Goal: Use online tool/utility: Use online tool/utility

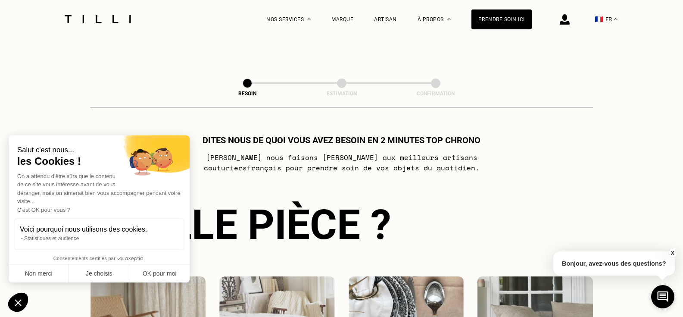
scroll to position [484, 0]
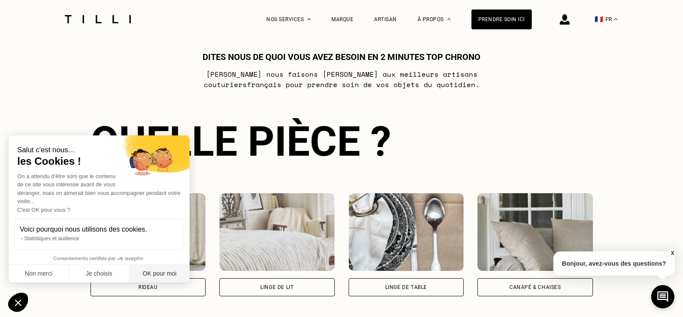
click at [172, 271] on button "OK pour moi" at bounding box center [159, 274] width 60 height 18
checkbox input "true"
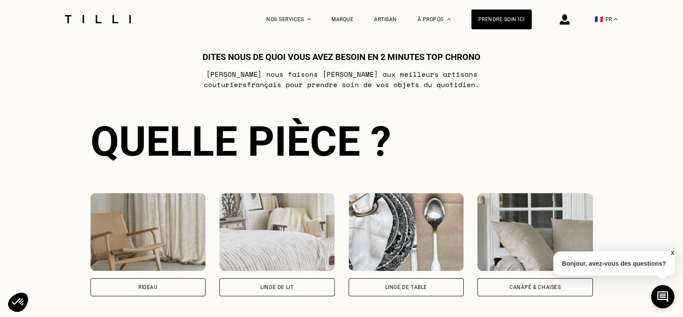
click at [172, 288] on div "Rideau" at bounding box center [149, 287] width 116 height 18
select select "FR"
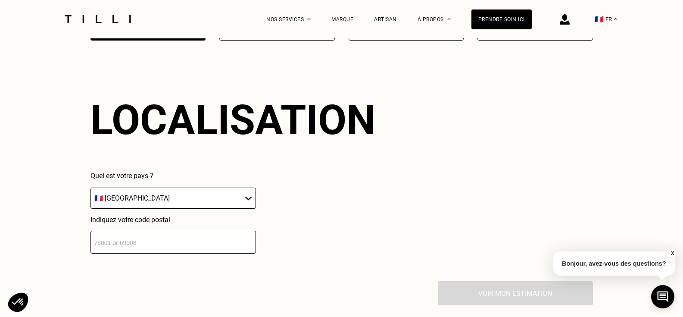
scroll to position [754, 0]
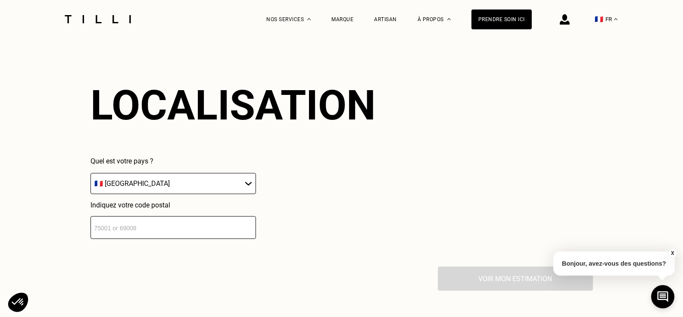
click at [194, 231] on input "number" at bounding box center [174, 227] width 166 height 23
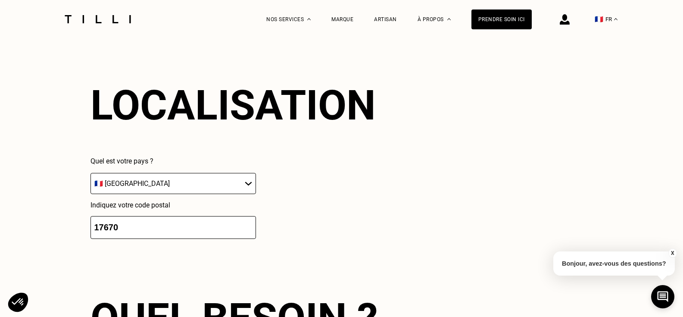
scroll to position [967, 0]
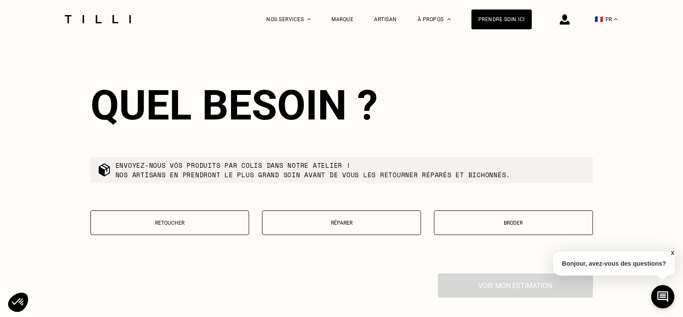
type input "17670"
click at [208, 224] on p "Retoucher" at bounding box center [170, 223] width 150 height 6
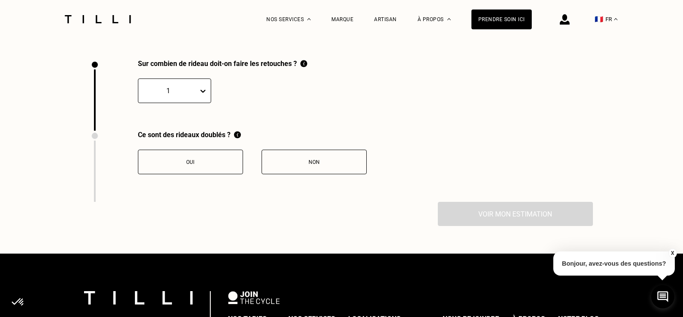
scroll to position [1187, 0]
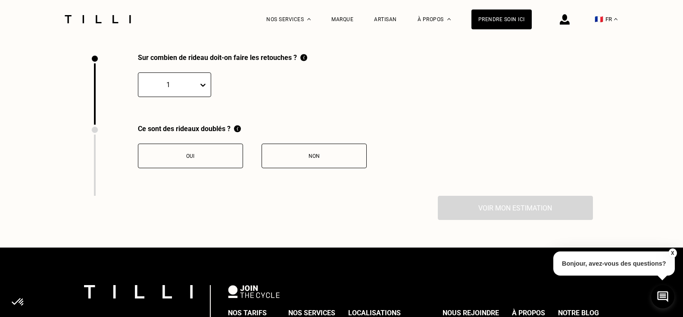
click at [203, 147] on button "Oui" at bounding box center [190, 156] width 105 height 25
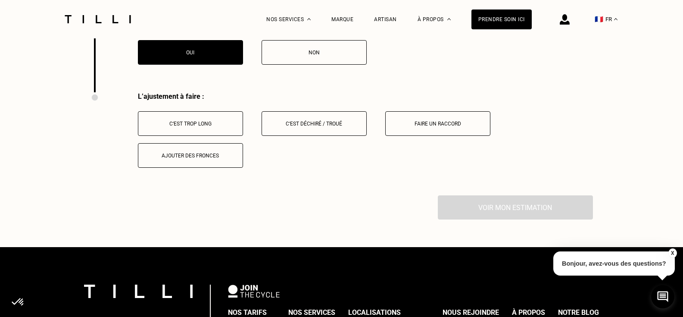
scroll to position [1329, 0]
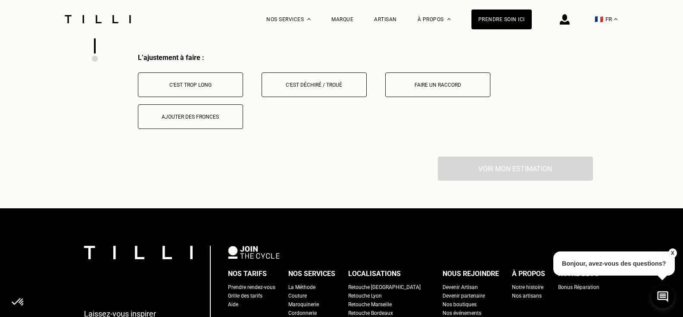
click at [200, 88] on button "C‘est trop long" at bounding box center [190, 84] width 105 height 25
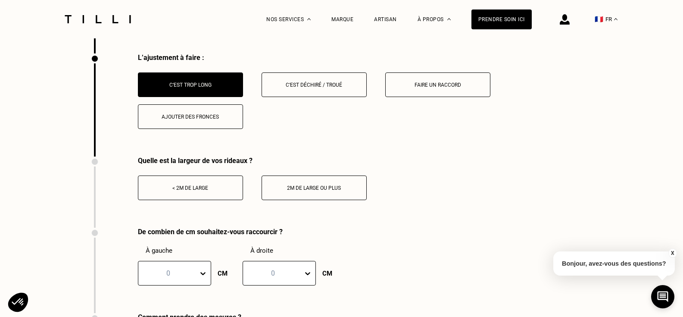
click at [210, 191] on button "< 2m de large" at bounding box center [190, 187] width 105 height 25
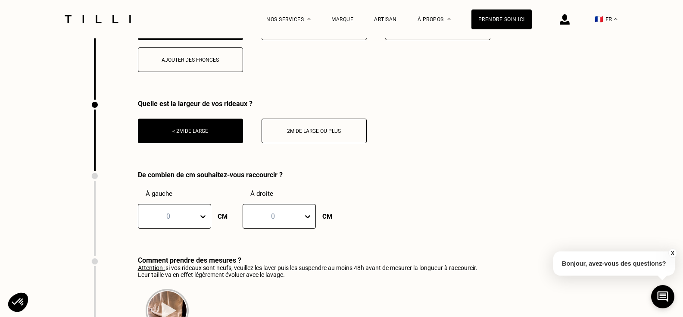
scroll to position [1389, 0]
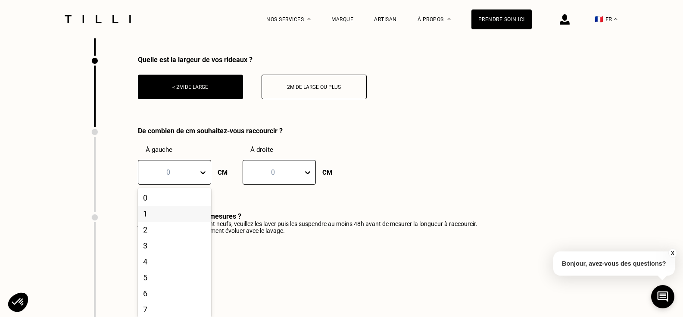
click at [200, 184] on div "101 results available. Use Up and Down to choose options, press Enter to select…" at bounding box center [174, 172] width 73 height 25
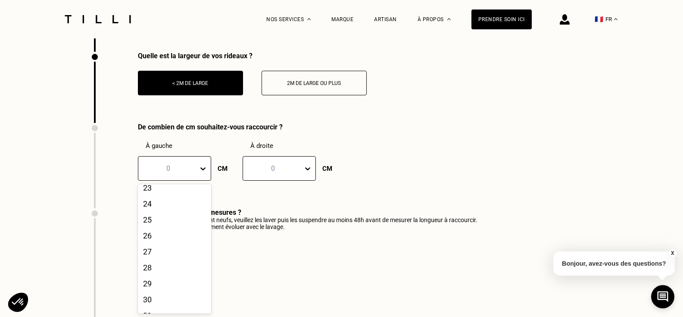
scroll to position [391, 0]
click at [167, 205] on div "25" at bounding box center [174, 202] width 73 height 16
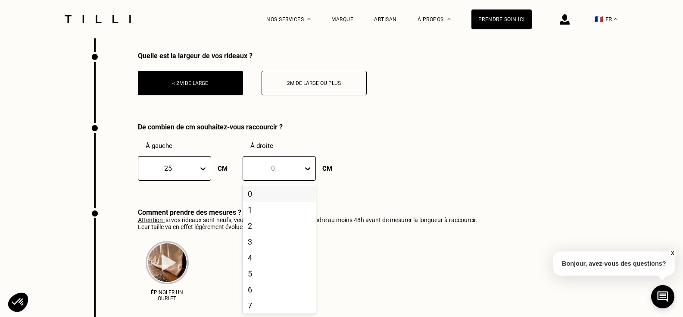
click at [280, 171] on div at bounding box center [272, 168] width 51 height 10
click at [272, 237] on div "25" at bounding box center [279, 238] width 73 height 16
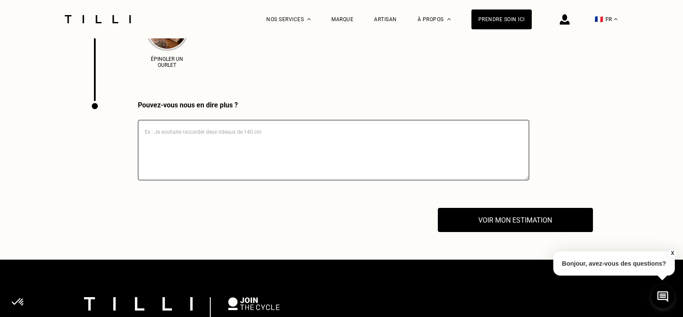
scroll to position [1651, 0]
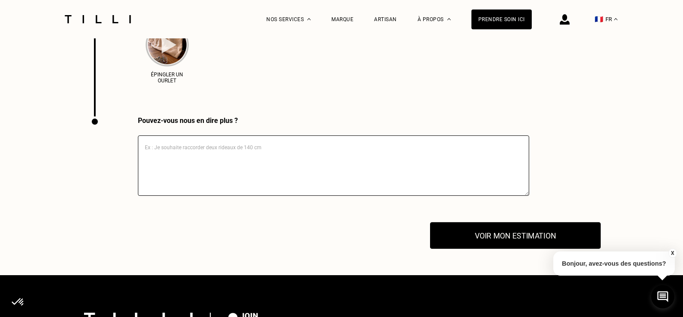
click at [552, 243] on button "Voir mon estimation" at bounding box center [515, 235] width 171 height 27
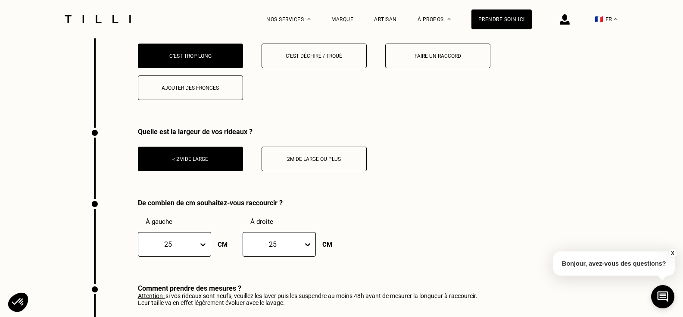
scroll to position [1377, 0]
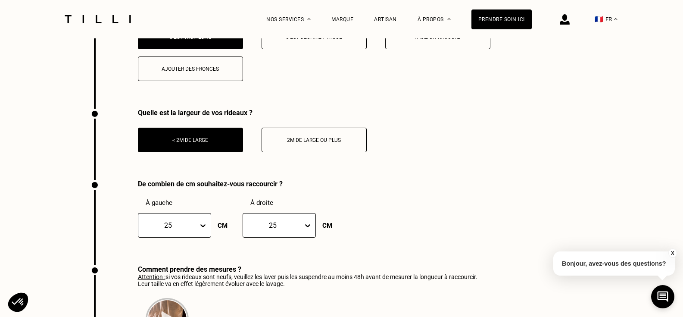
click at [354, 143] on div "2m de large ou plus" at bounding box center [314, 140] width 96 height 6
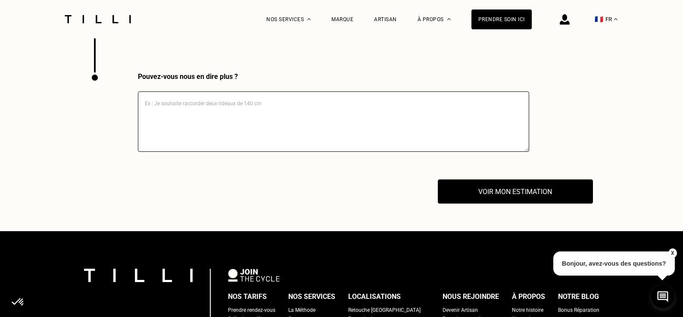
scroll to position [1689, 0]
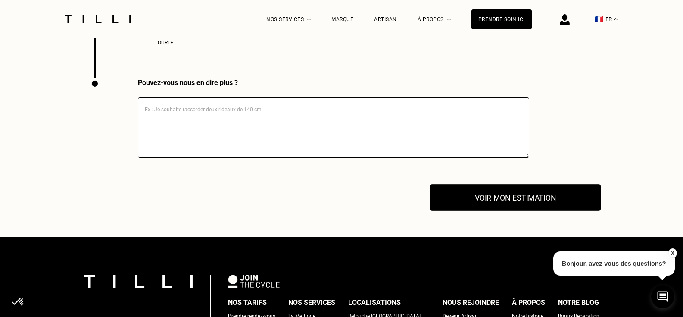
click at [549, 203] on button "Voir mon estimation" at bounding box center [515, 197] width 171 height 27
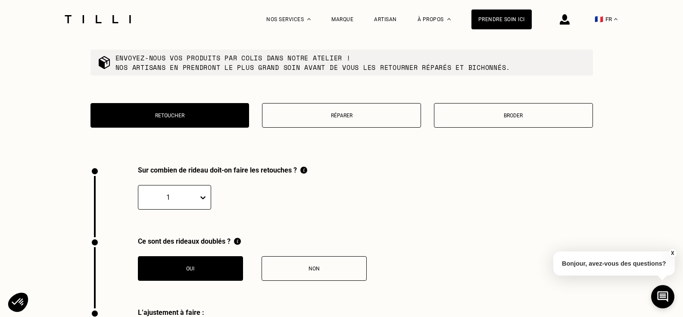
scroll to position [1065, 0]
